Goal: Information Seeking & Learning: Learn about a topic

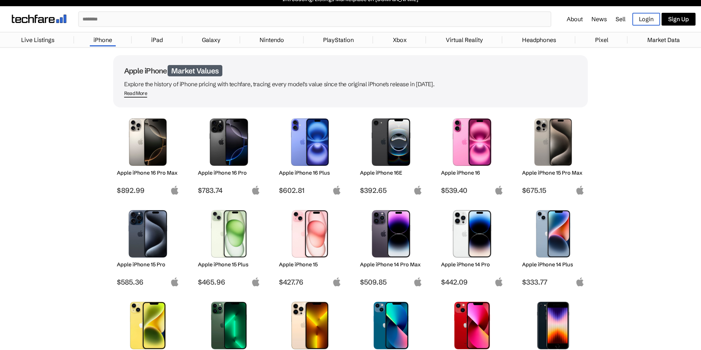
scroll to position [16, 0]
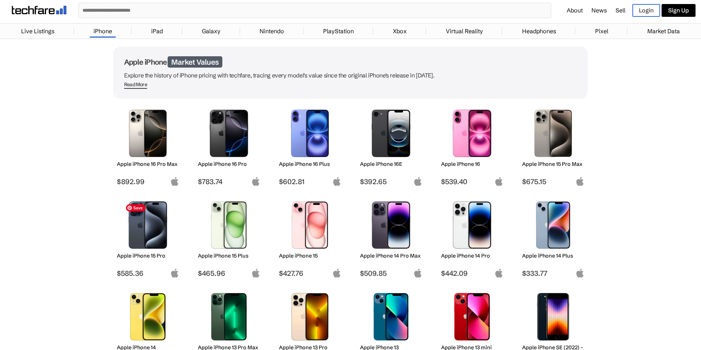
click at [164, 219] on img at bounding box center [147, 224] width 51 height 47
click at [165, 218] on img at bounding box center [147, 224] width 51 height 47
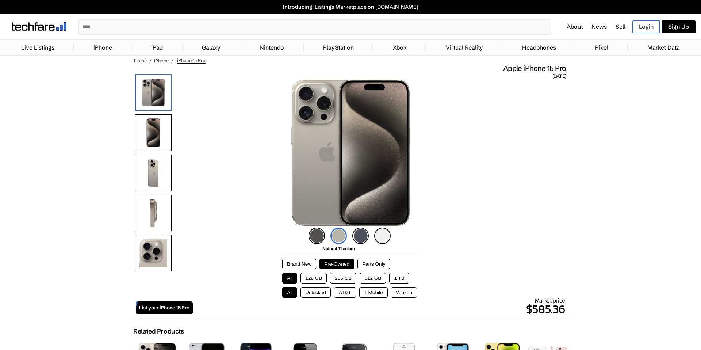
scroll to position [1, 0]
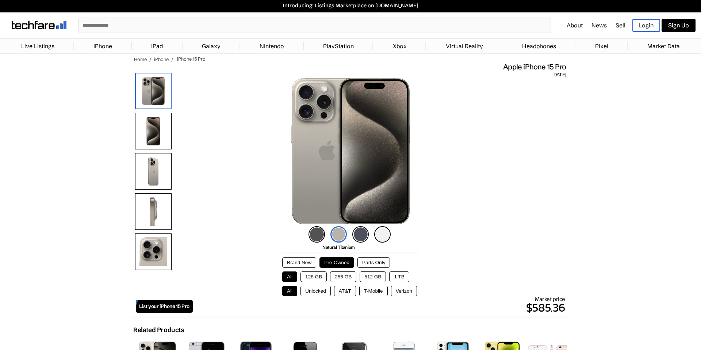
click at [301, 272] on button "128 GB" at bounding box center [314, 276] width 26 height 11
click at [303, 274] on button "128 GB" at bounding box center [314, 276] width 26 height 11
click at [309, 288] on button "Unlocked" at bounding box center [316, 291] width 30 height 11
click at [310, 290] on button "Unlocked" at bounding box center [316, 291] width 30 height 11
click at [308, 266] on button "Brand New" at bounding box center [299, 262] width 34 height 11
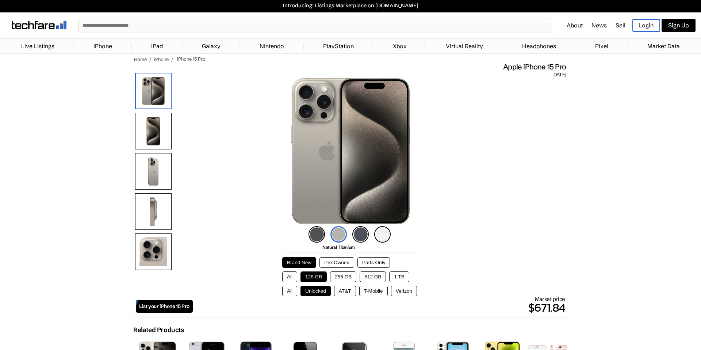
click at [328, 264] on button "Pre-Owned" at bounding box center [337, 262] width 35 height 11
click at [155, 190] on div at bounding box center [153, 173] width 37 height 201
click at [154, 180] on img at bounding box center [153, 171] width 37 height 37
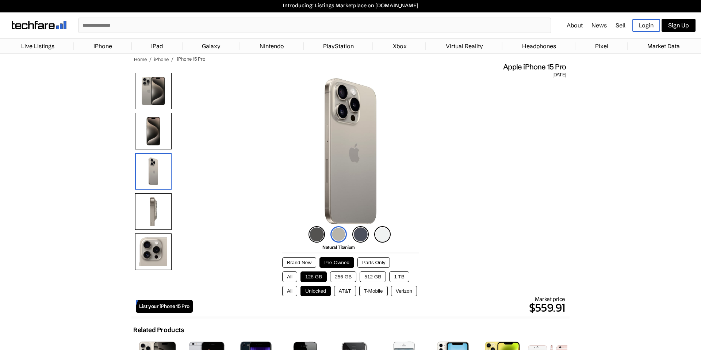
click at [163, 129] on img at bounding box center [153, 131] width 37 height 37
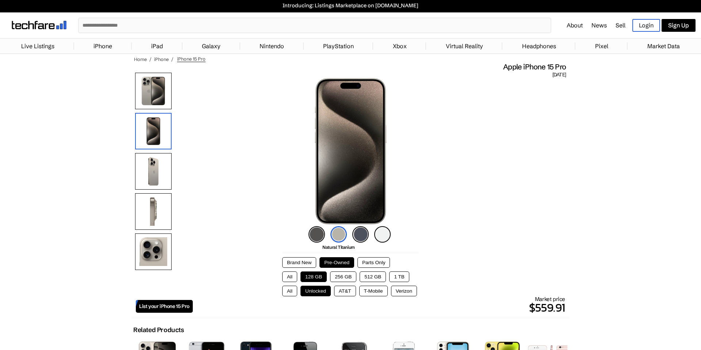
click at [166, 108] on img at bounding box center [153, 91] width 37 height 37
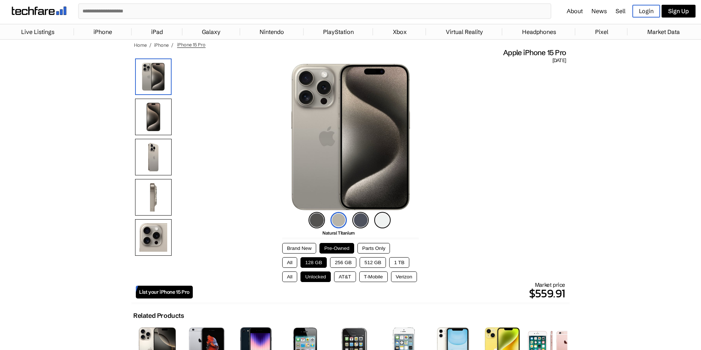
scroll to position [14, 0]
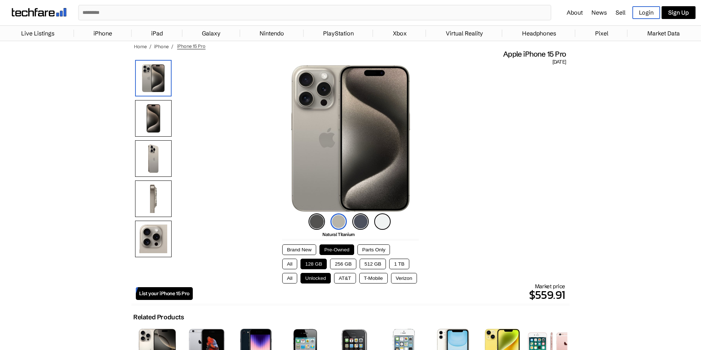
click at [285, 267] on button "All" at bounding box center [289, 264] width 15 height 11
click at [288, 273] on button "All" at bounding box center [289, 278] width 15 height 11
click at [295, 249] on button "Brand New" at bounding box center [299, 249] width 34 height 11
click at [371, 249] on button "Parts Only" at bounding box center [374, 249] width 33 height 11
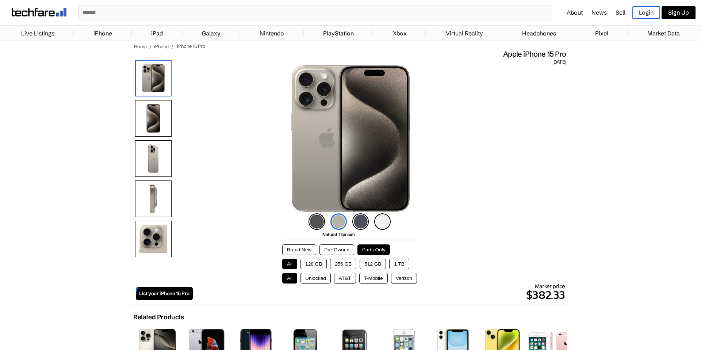
click at [355, 249] on div "Brand New Pre-Owned Parts Only" at bounding box center [350, 249] width 137 height 11
click at [352, 249] on button "Pre-Owned" at bounding box center [337, 249] width 35 height 11
click at [353, 209] on img at bounding box center [350, 138] width 119 height 146
click at [358, 223] on img at bounding box center [360, 221] width 16 height 16
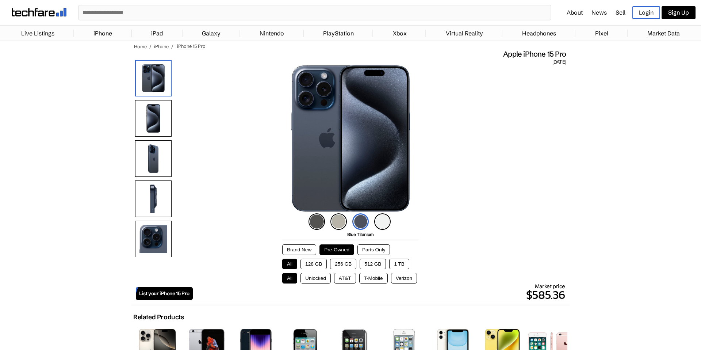
click at [364, 223] on img at bounding box center [360, 221] width 16 height 16
click at [316, 219] on img at bounding box center [317, 221] width 16 height 16
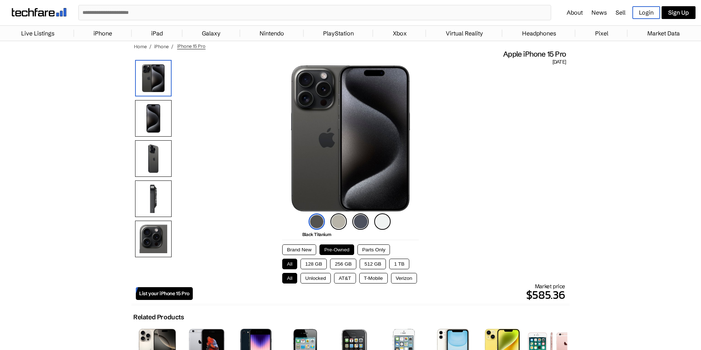
click at [354, 217] on img at bounding box center [360, 221] width 16 height 16
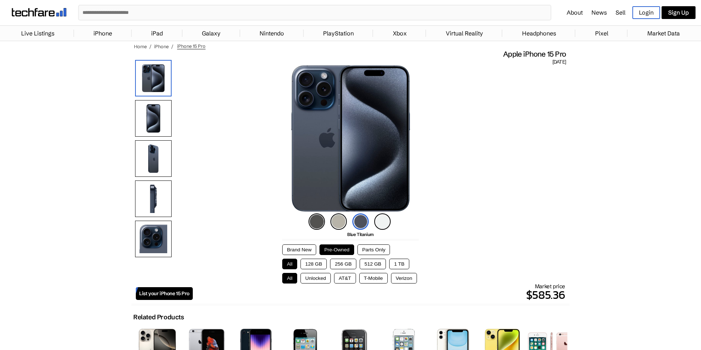
click at [365, 219] on img at bounding box center [360, 221] width 16 height 16
click at [370, 220] on div "Black Titanium Natural Titanium Blue Titanium White Titanium" at bounding box center [351, 221] width 88 height 20
click at [373, 220] on div "Black Titanium Natural Titanium Blue Titanium White Titanium" at bounding box center [351, 221] width 88 height 20
click at [381, 220] on img at bounding box center [382, 221] width 16 height 16
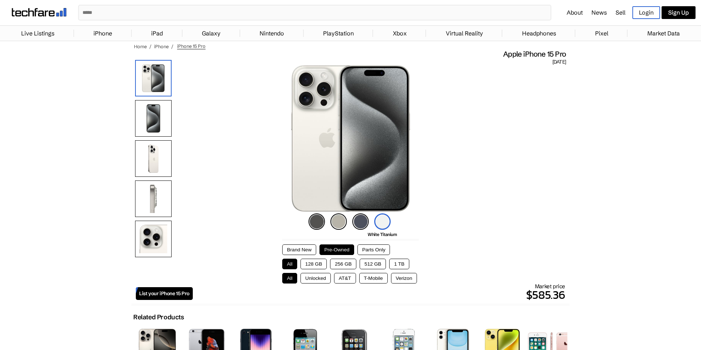
click at [363, 222] on img at bounding box center [360, 221] width 16 height 16
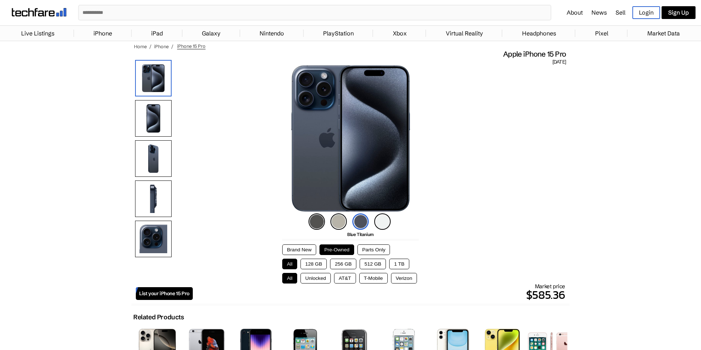
click at [346, 221] on img at bounding box center [339, 221] width 16 height 16
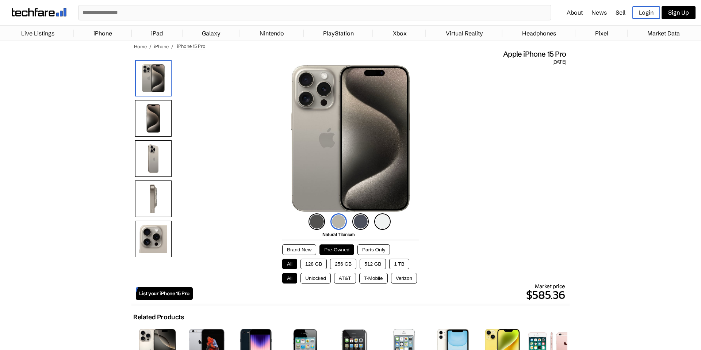
click at [321, 256] on div "Brand New Pre-Owned Parts Only All 128 GB 256 GB 512 GB 1 TB All Unlocked AT&T …" at bounding box center [350, 263] width 137 height 39
click at [321, 257] on div "Brand New Pre-Owned Parts Only All 128 GB 256 GB 512 GB 1 TB All Unlocked AT&T …" at bounding box center [350, 263] width 137 height 39
click at [320, 260] on button "128 GB" at bounding box center [314, 264] width 26 height 11
click at [321, 270] on div "Brand New Pre-Owned Parts Only All 128 GB 256 GB 512 GB 1 TB All Unlocked AT&T …" at bounding box center [350, 263] width 137 height 39
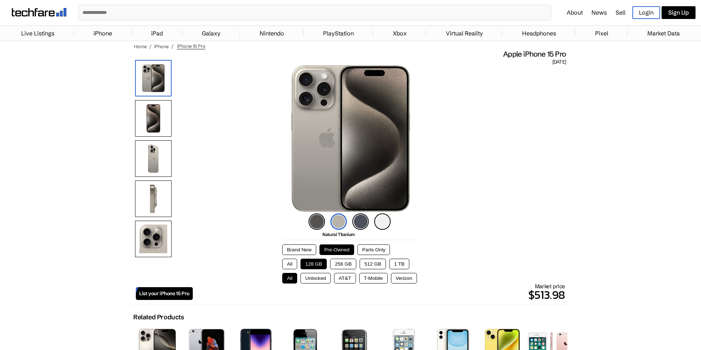
click at [288, 266] on button "All" at bounding box center [289, 264] width 15 height 11
click at [312, 274] on button "Unlocked" at bounding box center [316, 278] width 30 height 11
click at [313, 262] on button "128 GB" at bounding box center [314, 264] width 26 height 11
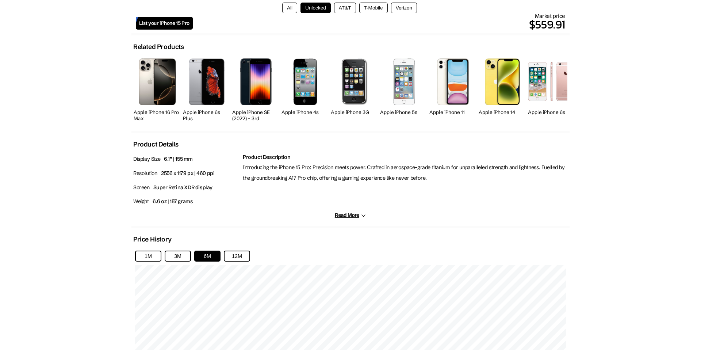
scroll to position [0, 0]
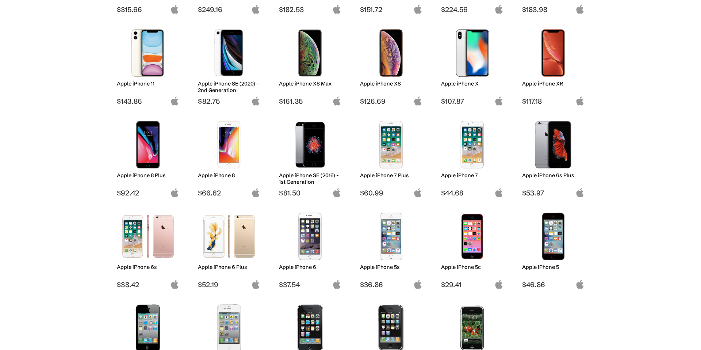
scroll to position [401, 0]
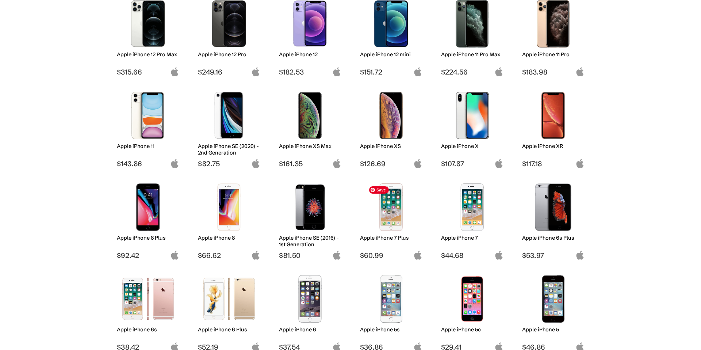
click at [383, 203] on img at bounding box center [391, 206] width 51 height 47
click at [385, 208] on img at bounding box center [391, 206] width 51 height 47
click at [388, 236] on h2 "Apple iPhone 7 Plus" at bounding box center [391, 237] width 62 height 7
click at [394, 220] on img at bounding box center [391, 206] width 51 height 47
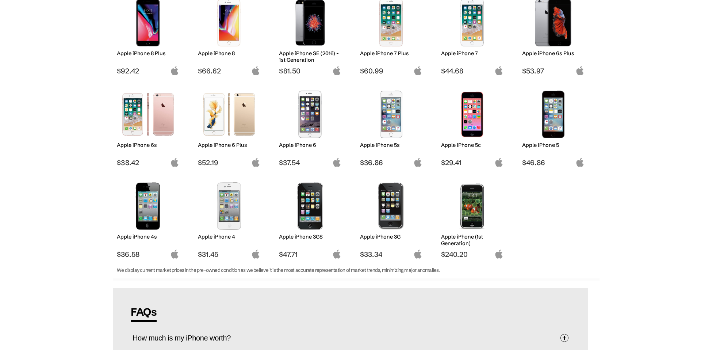
scroll to position [541, 0]
